Goal: Information Seeking & Learning: Check status

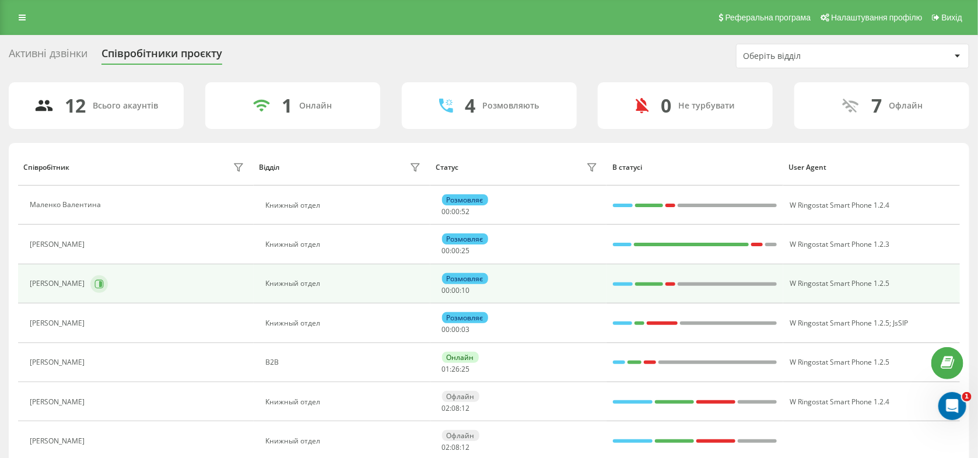
click at [102, 284] on icon at bounding box center [100, 283] width 3 height 6
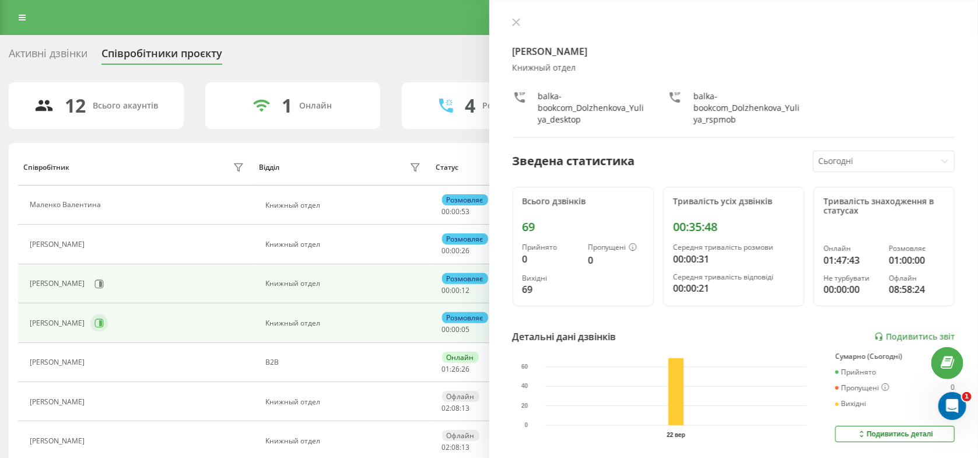
click at [100, 325] on icon at bounding box center [100, 323] width 3 height 6
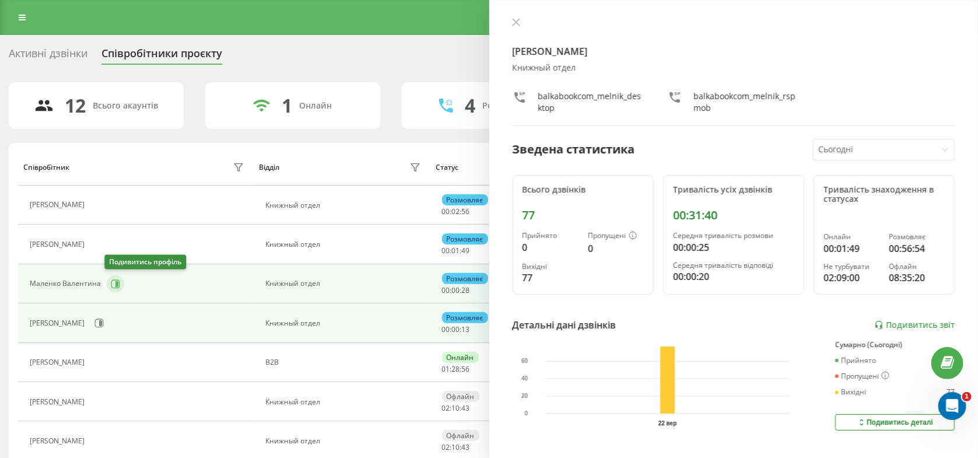
click at [111, 285] on icon at bounding box center [115, 283] width 9 height 9
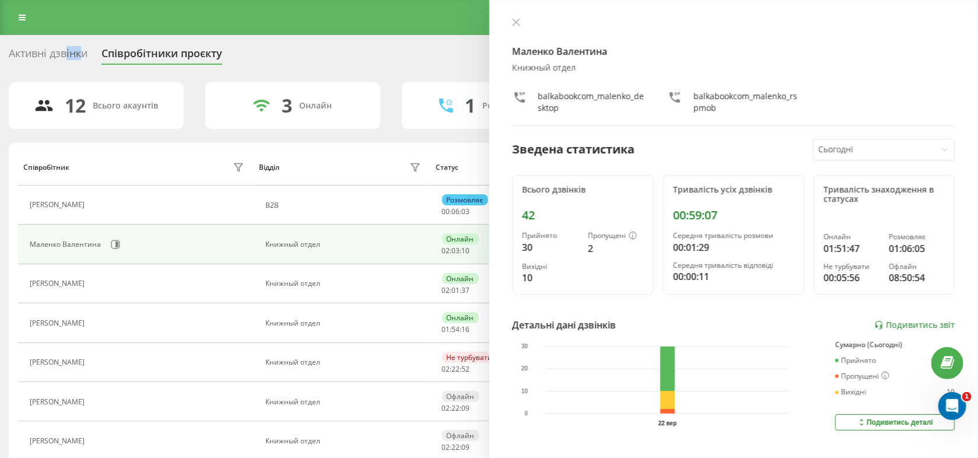
drag, startPoint x: 81, startPoint y: 63, endPoint x: 66, endPoint y: 58, distance: 16.0
click at [66, 58] on div "Активні дзвінки" at bounding box center [48, 56] width 79 height 18
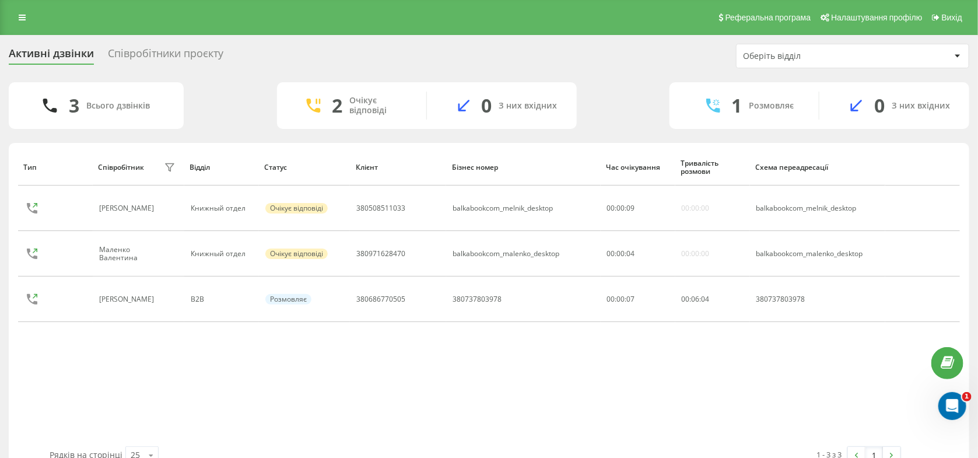
click at [164, 62] on div "Співробітники проєкту" at bounding box center [165, 56] width 115 height 18
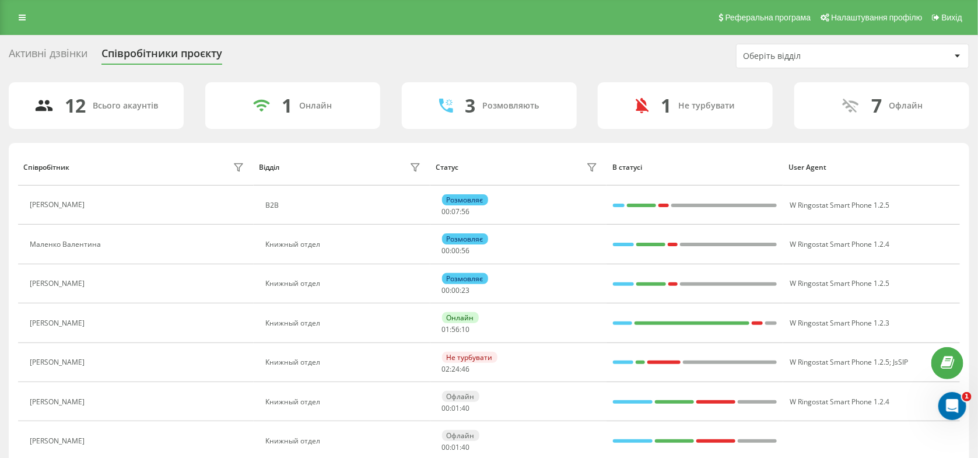
click at [66, 51] on div "Активні дзвінки" at bounding box center [48, 56] width 79 height 18
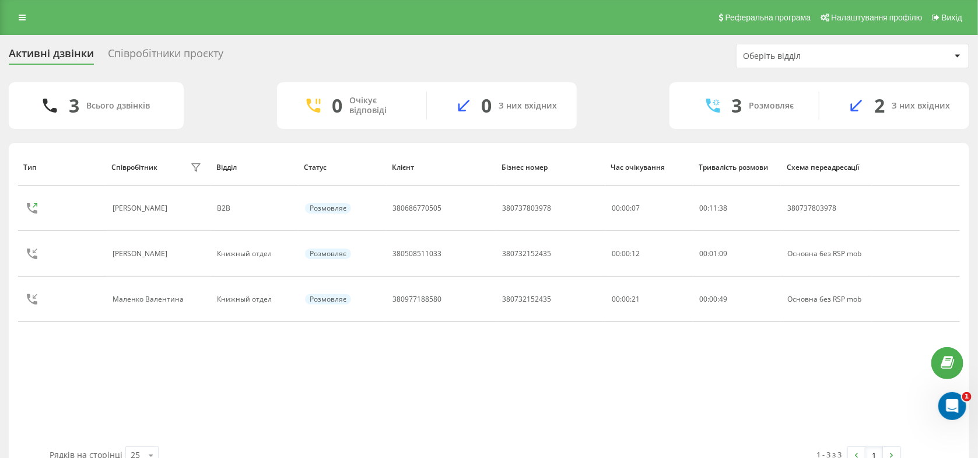
click at [136, 41] on div "Активні дзвінки Співробітники проєкту Оберіть відділ 3 Всього дзвінків 0 Очікує…" at bounding box center [489, 259] width 978 height 449
click at [147, 56] on div "Співробітники проєкту" at bounding box center [165, 56] width 115 height 18
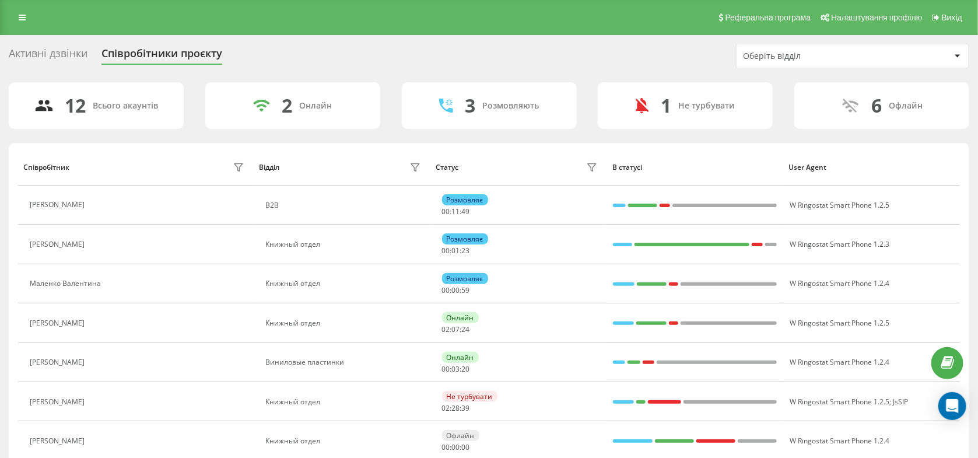
click at [93, 402] on button at bounding box center [97, 403] width 14 height 16
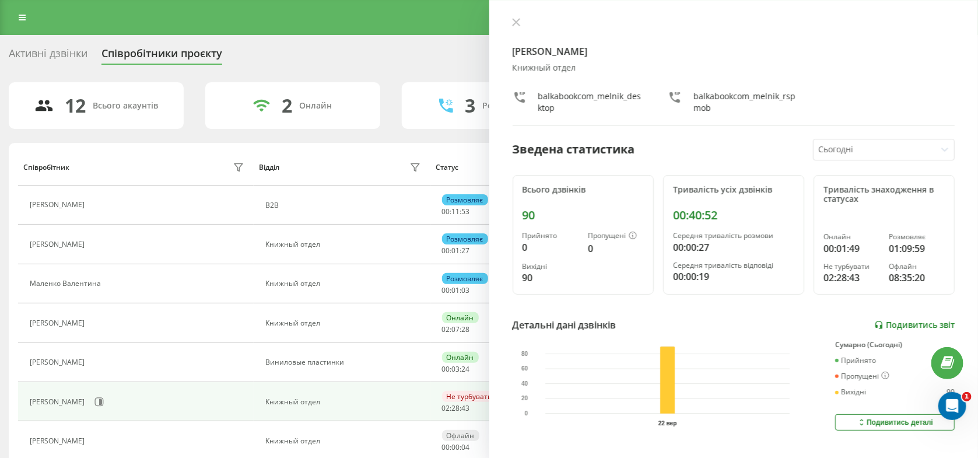
click at [903, 323] on link "Подивитись звіт" at bounding box center [914, 325] width 80 height 10
click at [72, 56] on div "Активні дзвінки" at bounding box center [48, 56] width 79 height 18
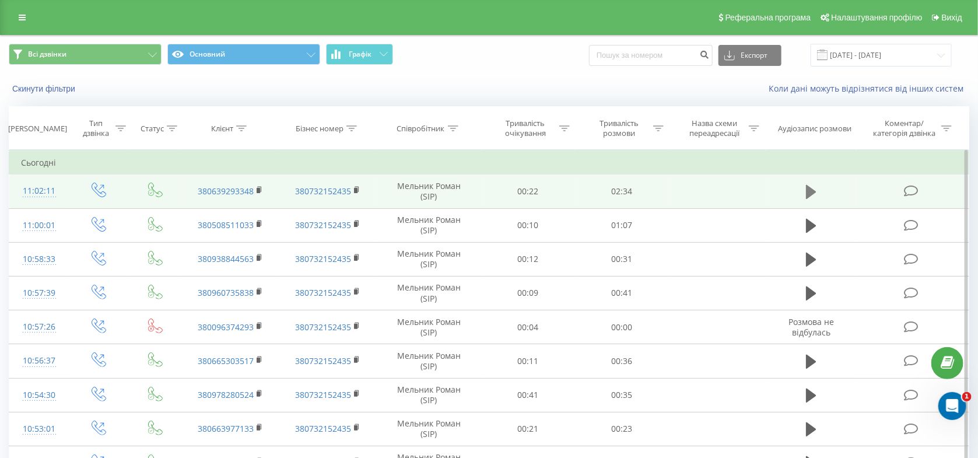
click at [811, 192] on icon at bounding box center [811, 192] width 10 height 14
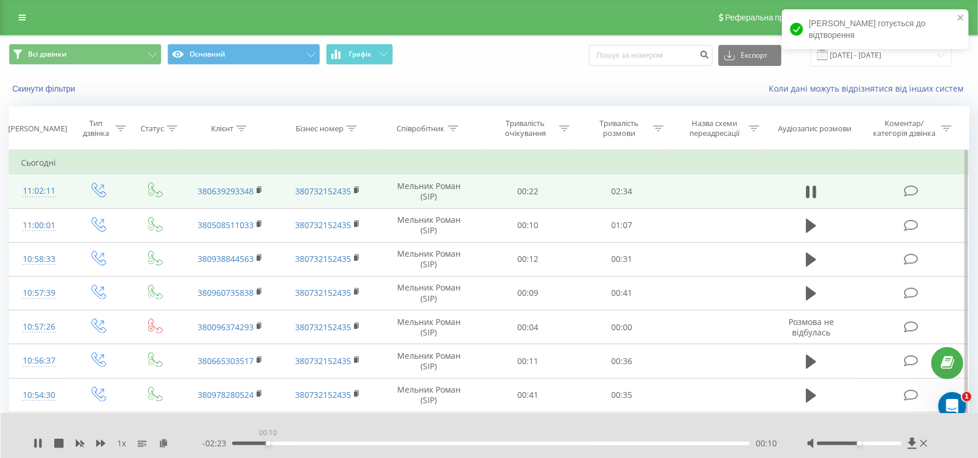
drag, startPoint x: 268, startPoint y: 441, endPoint x: 300, endPoint y: 442, distance: 32.7
click at [300, 442] on div "00:10" at bounding box center [491, 442] width 518 height 3
drag, startPoint x: 338, startPoint y: 442, endPoint x: 361, endPoint y: 442, distance: 23.3
click at [361, 442] on div "00:20" at bounding box center [491, 442] width 518 height 3
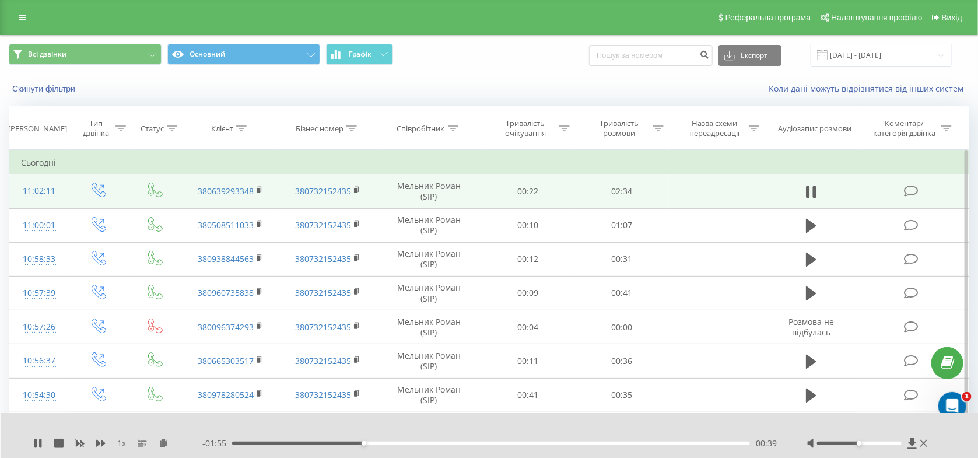
click at [438, 446] on div "- 01:55 00:39 00:39" at bounding box center [489, 443] width 575 height 12
click at [438, 446] on div "- 01:54 00:39 00:39" at bounding box center [489, 443] width 575 height 12
drag, startPoint x: 455, startPoint y: 442, endPoint x: 609, endPoint y: 455, distance: 154.4
click at [609, 455] on div "1 x - 01:20 01:13 01:13" at bounding box center [490, 435] width 978 height 45
click at [624, 442] on div "01:56" at bounding box center [491, 442] width 518 height 3
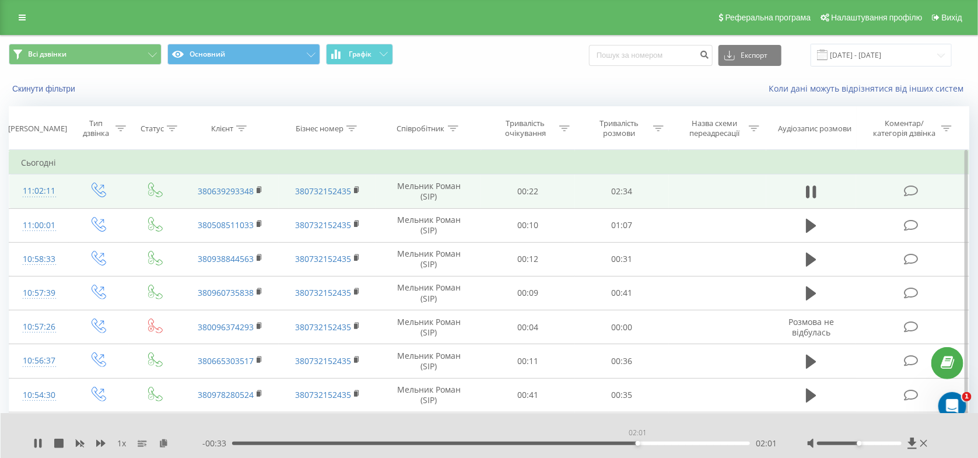
click at [641, 442] on div "02:01" at bounding box center [491, 442] width 518 height 3
drag, startPoint x: 629, startPoint y: 444, endPoint x: 596, endPoint y: 444, distance: 33.2
click at [596, 444] on div "01:48" at bounding box center [491, 442] width 518 height 3
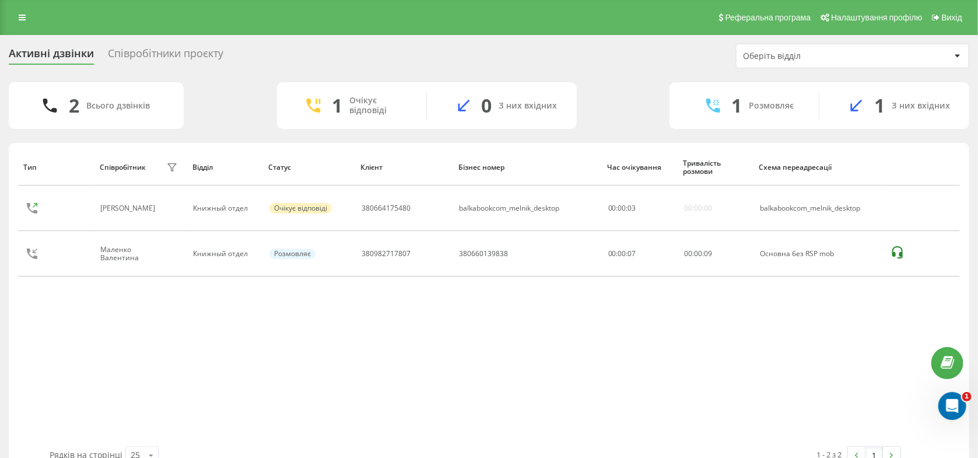
click at [118, 52] on div "Співробітники проєкту" at bounding box center [165, 56] width 115 height 18
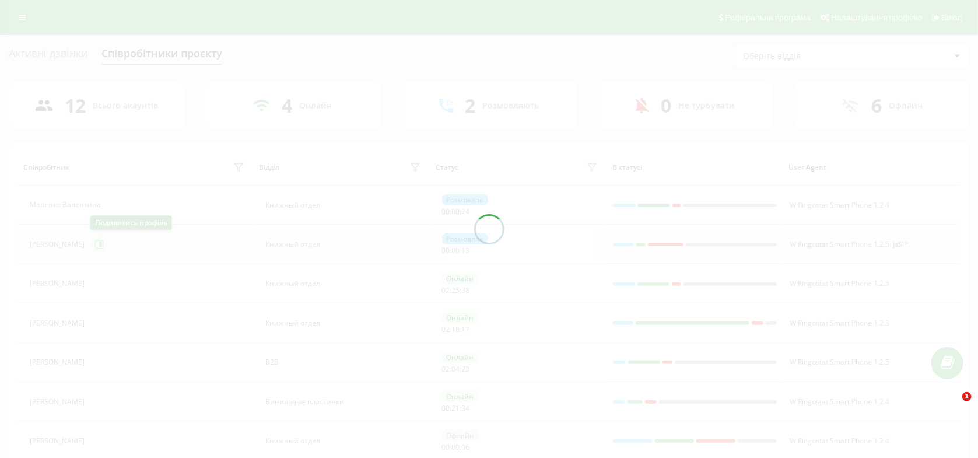
click at [95, 245] on div at bounding box center [489, 229] width 978 height 458
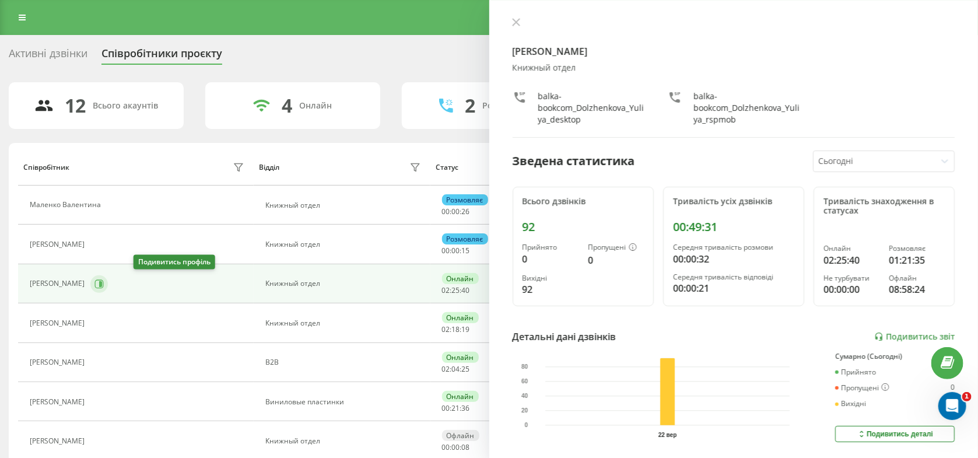
click at [104, 284] on icon at bounding box center [99, 283] width 9 height 9
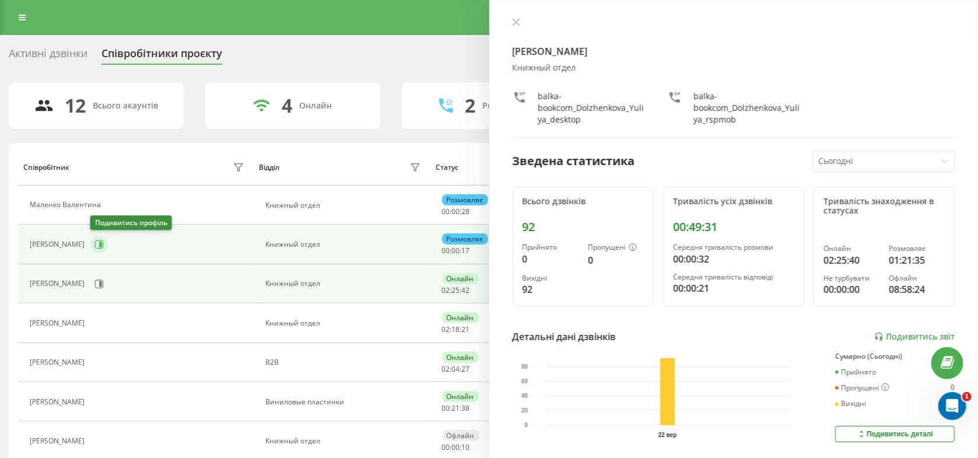
click at [95, 240] on icon at bounding box center [98, 244] width 9 height 9
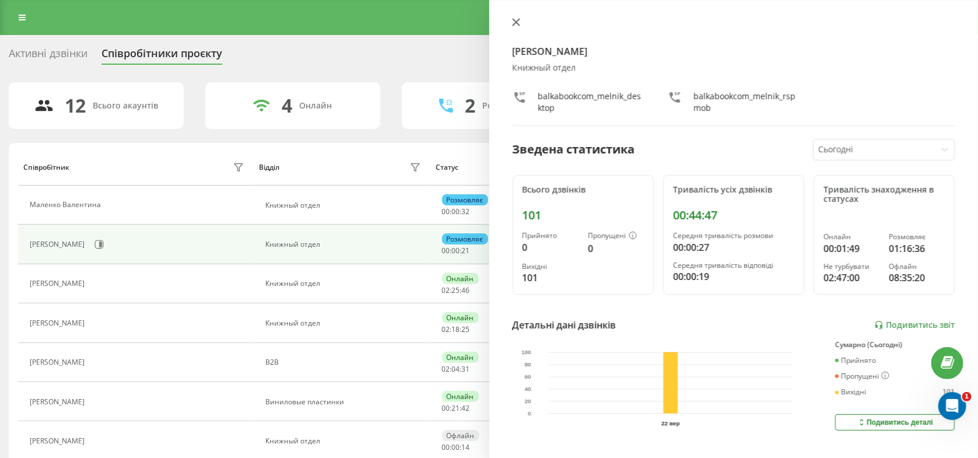
click at [516, 22] on icon at bounding box center [516, 22] width 8 height 8
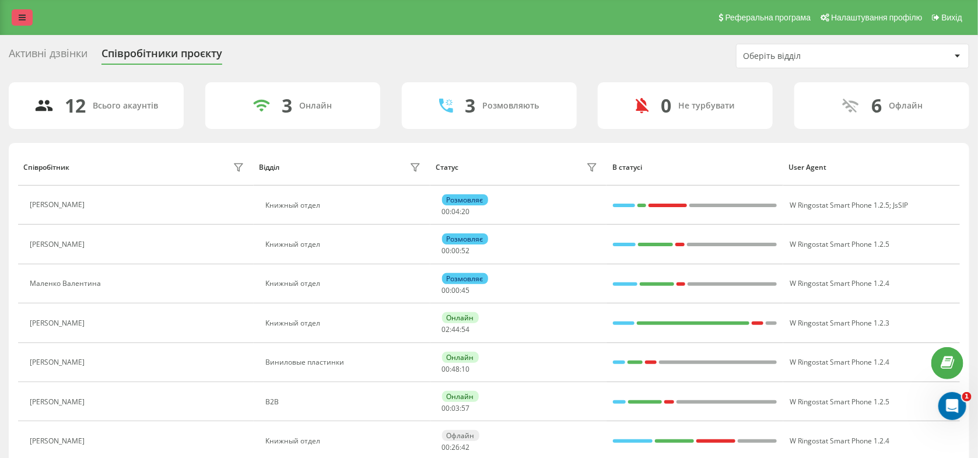
click at [24, 16] on icon at bounding box center [22, 17] width 7 height 8
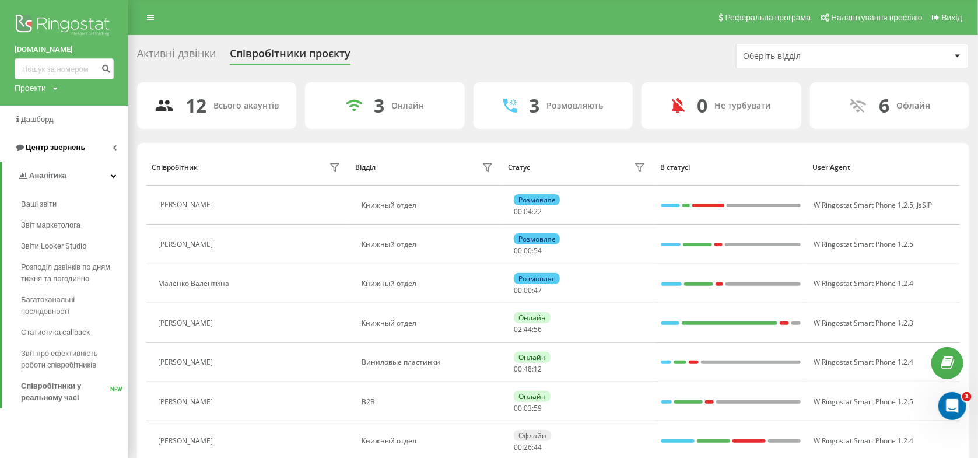
click at [51, 149] on span "Центр звернень" at bounding box center [55, 147] width 59 height 9
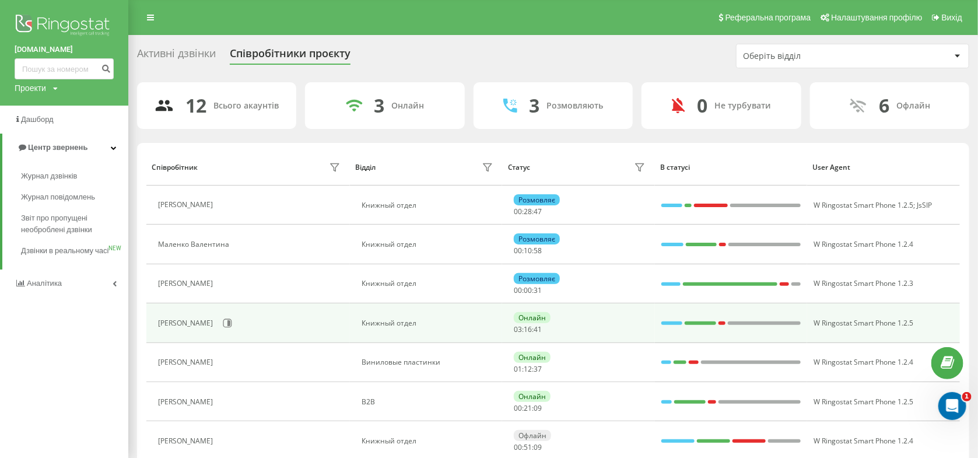
click at [216, 321] on div "[PERSON_NAME]" at bounding box center [187, 323] width 58 height 8
click at [232, 324] on icon at bounding box center [227, 322] width 9 height 9
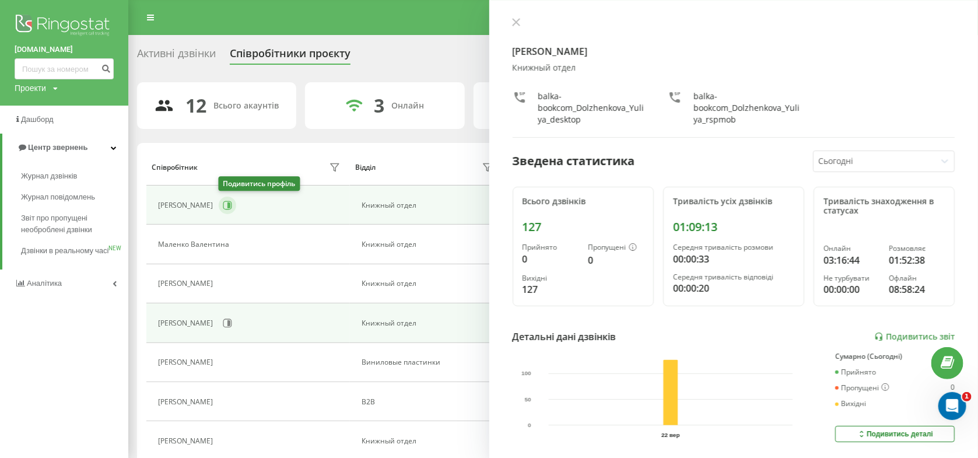
click at [223, 205] on icon at bounding box center [227, 205] width 9 height 9
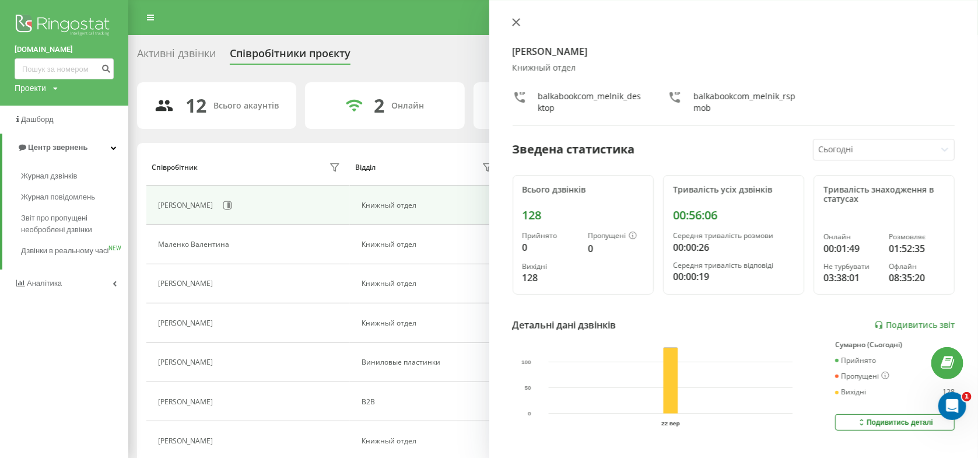
click at [514, 22] on icon at bounding box center [515, 22] width 7 height 7
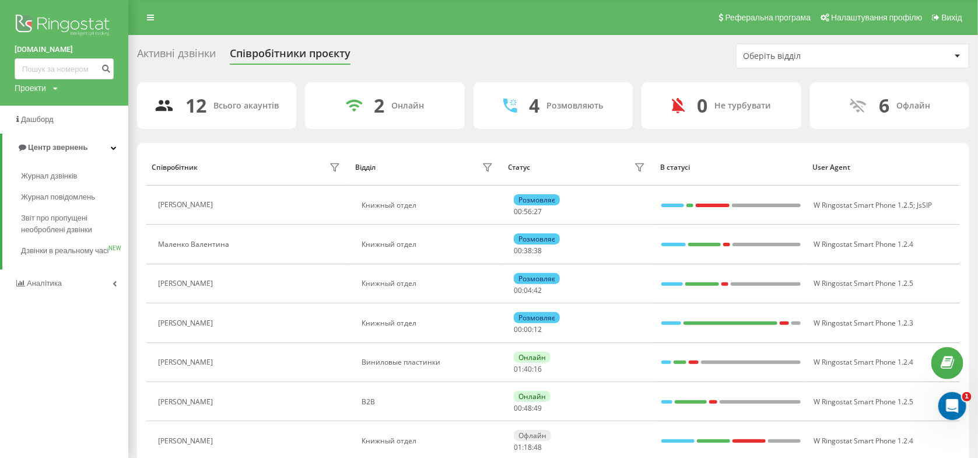
click at [185, 51] on div "Активні дзвінки" at bounding box center [176, 56] width 79 height 18
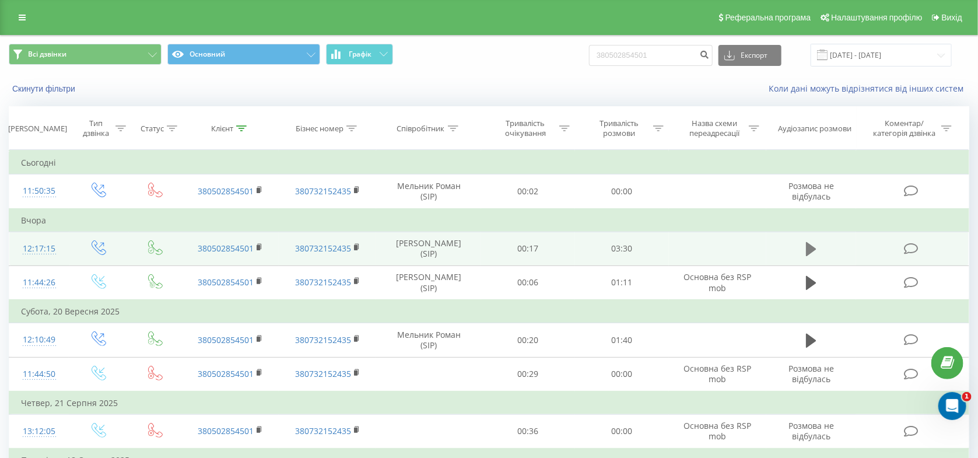
click at [806, 253] on icon at bounding box center [811, 249] width 10 height 14
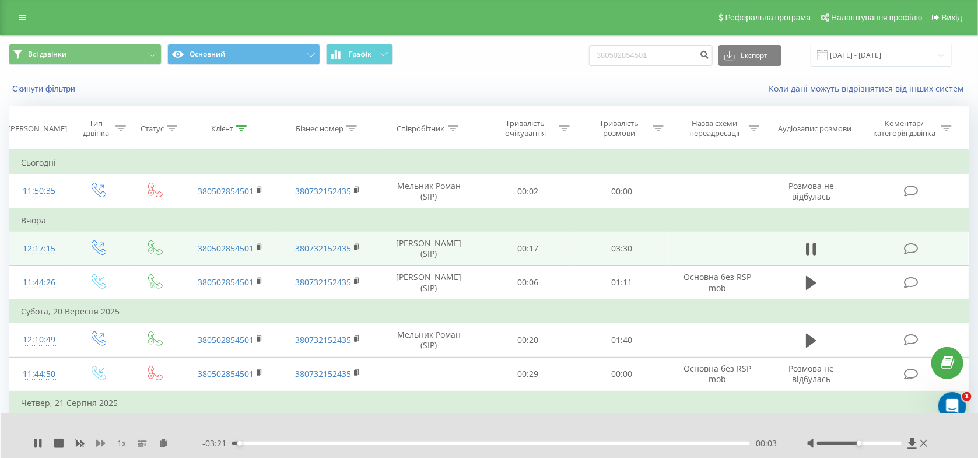
click at [104, 444] on icon at bounding box center [100, 443] width 9 height 7
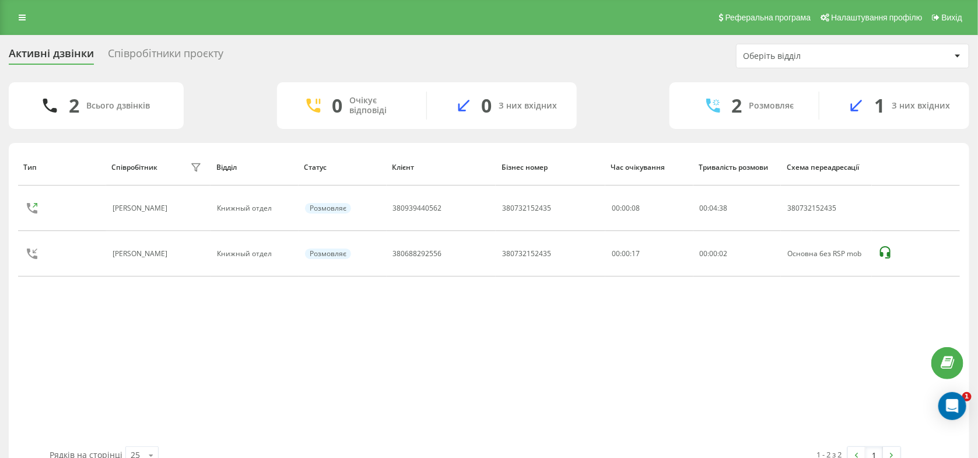
click at [195, 52] on div "Співробітники проєкту" at bounding box center [165, 56] width 115 height 18
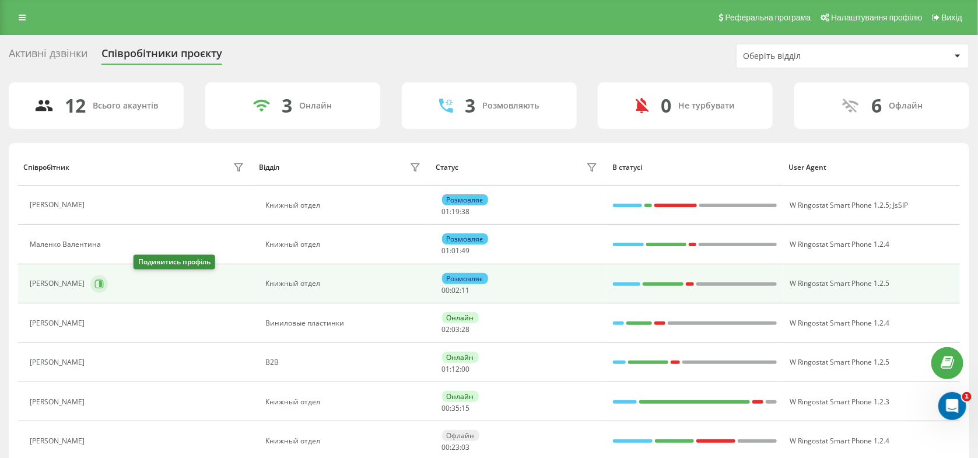
click at [104, 285] on icon at bounding box center [99, 283] width 9 height 9
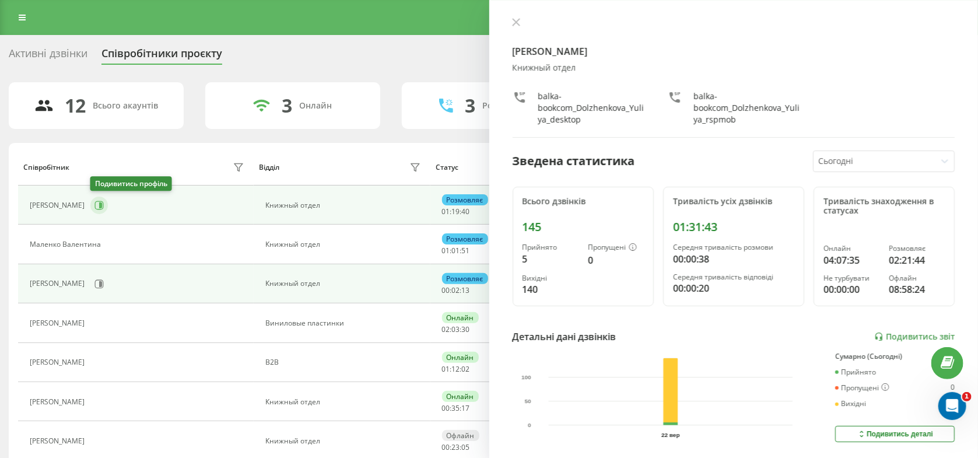
click at [104, 206] on button at bounding box center [98, 204] width 17 height 17
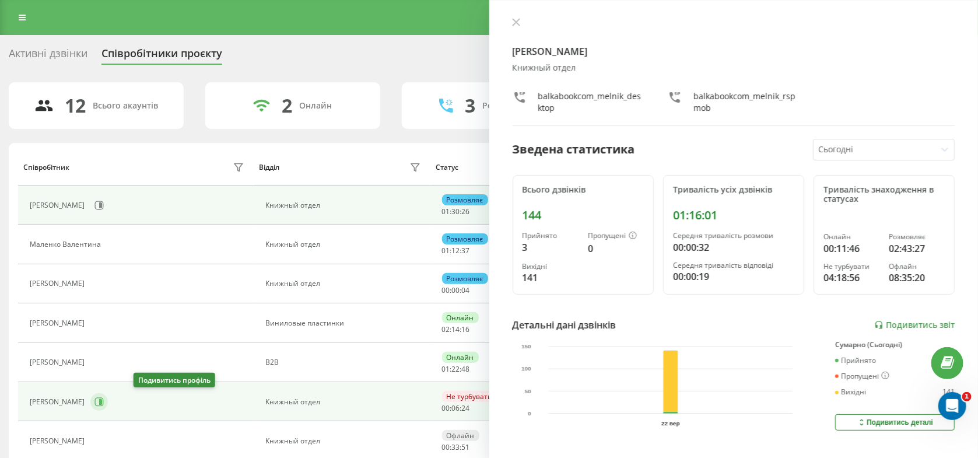
click at [108, 394] on button at bounding box center [98, 401] width 17 height 17
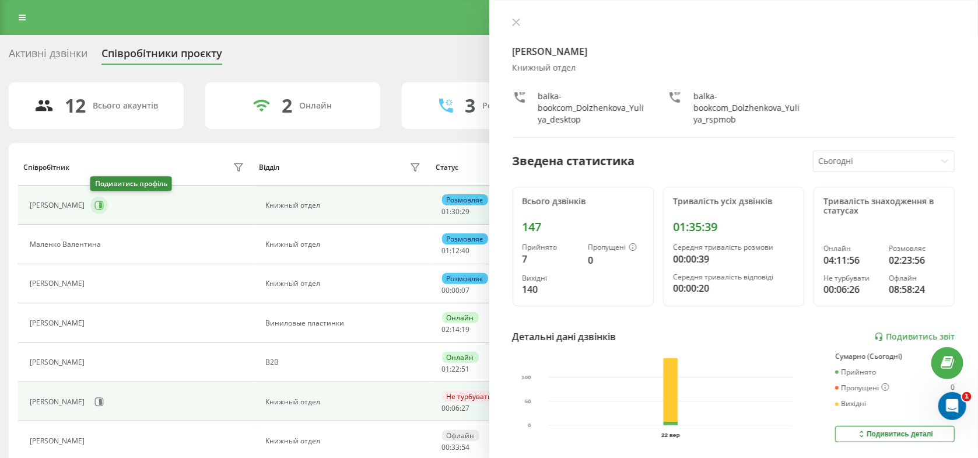
click at [98, 205] on icon at bounding box center [98, 205] width 9 height 9
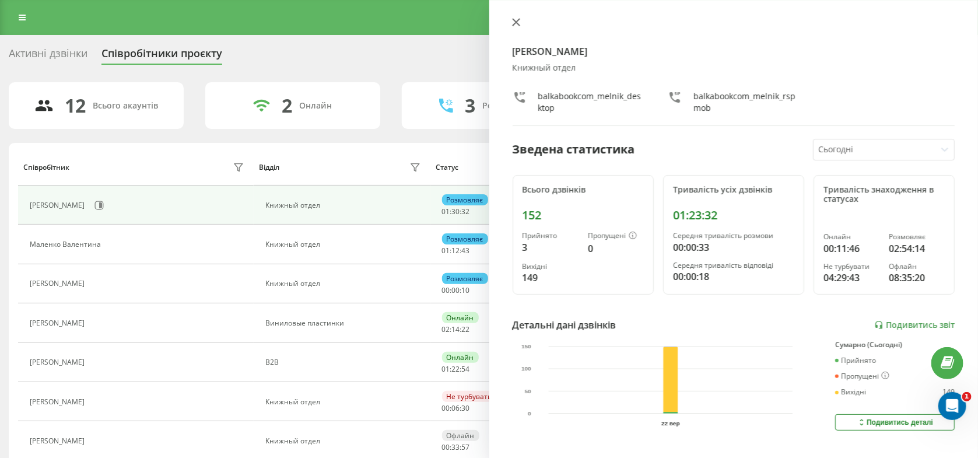
click at [514, 19] on icon at bounding box center [516, 22] width 8 height 8
